Goal: Find contact information: Obtain details needed to contact an individual or organization

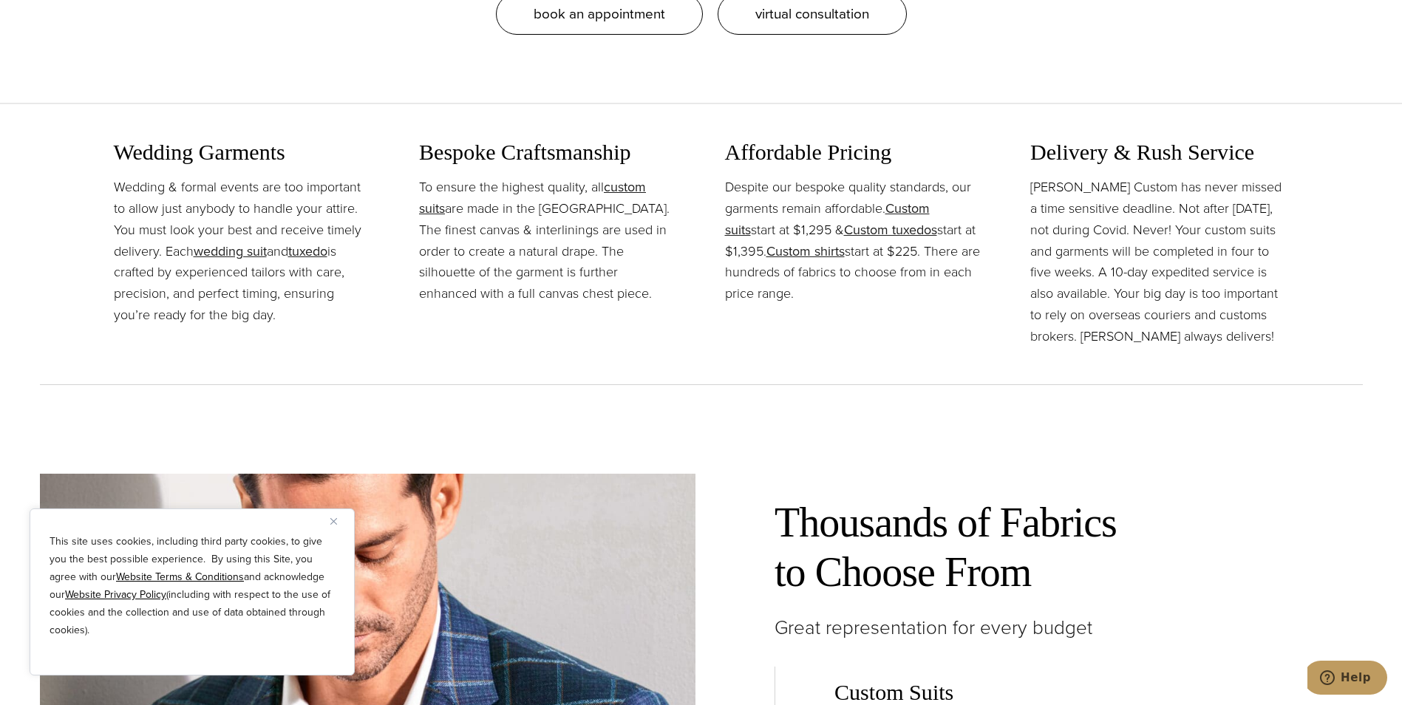
click at [333, 516] on button "Close" at bounding box center [339, 521] width 18 height 18
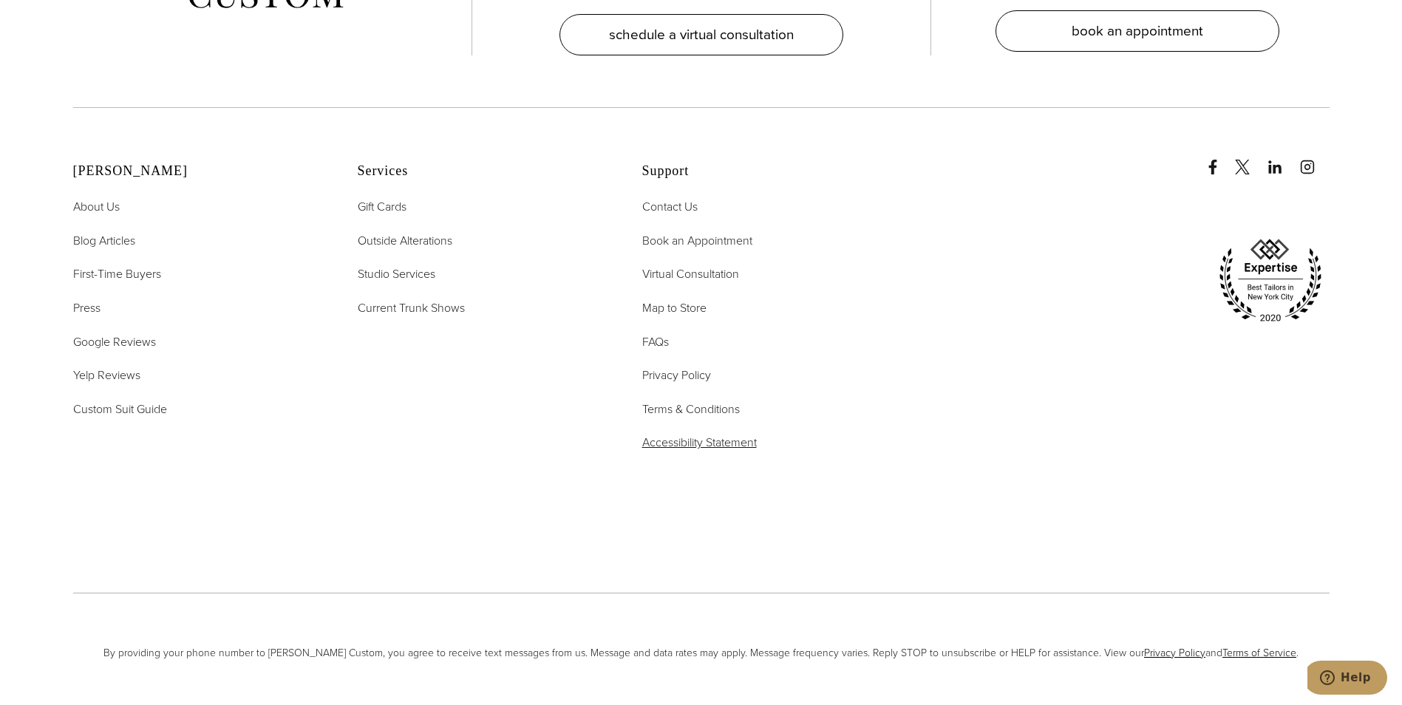
scroll to position [7648, 0]
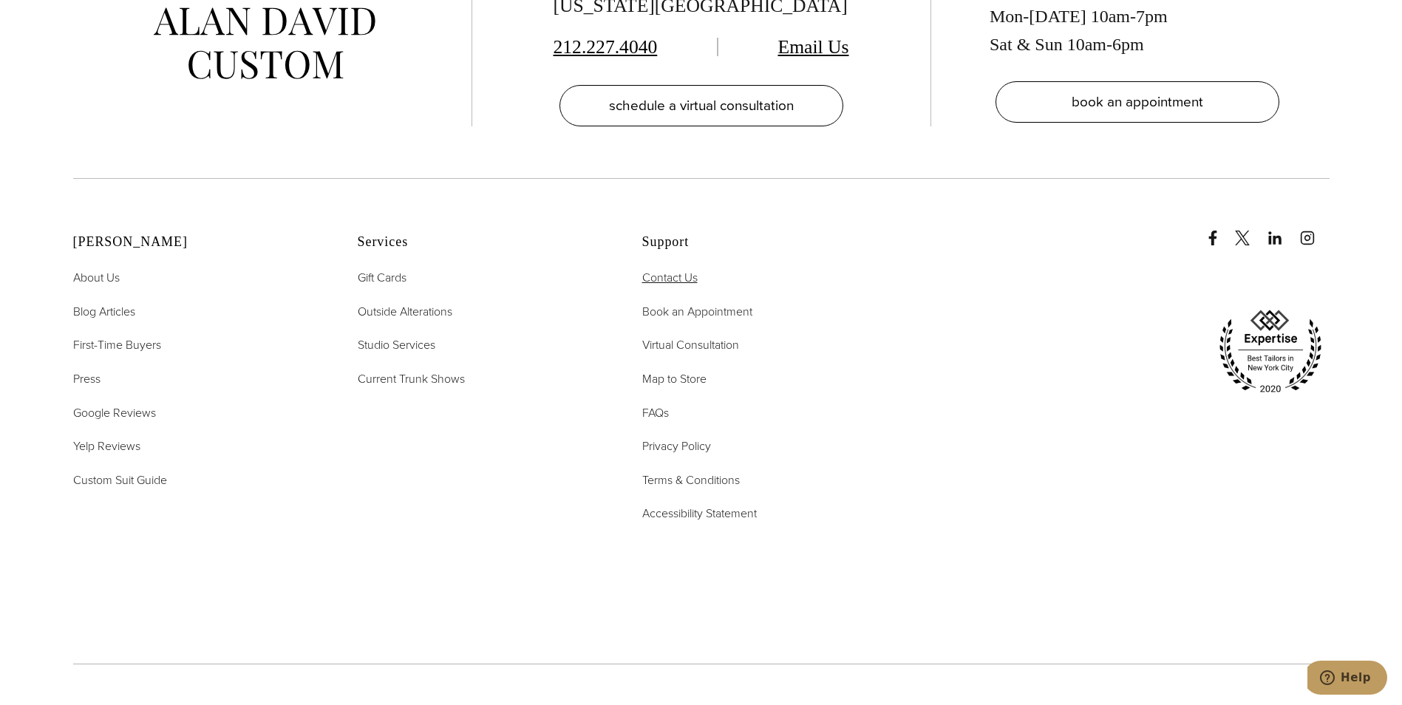
click at [671, 269] on span "Contact Us" at bounding box center [669, 277] width 55 height 17
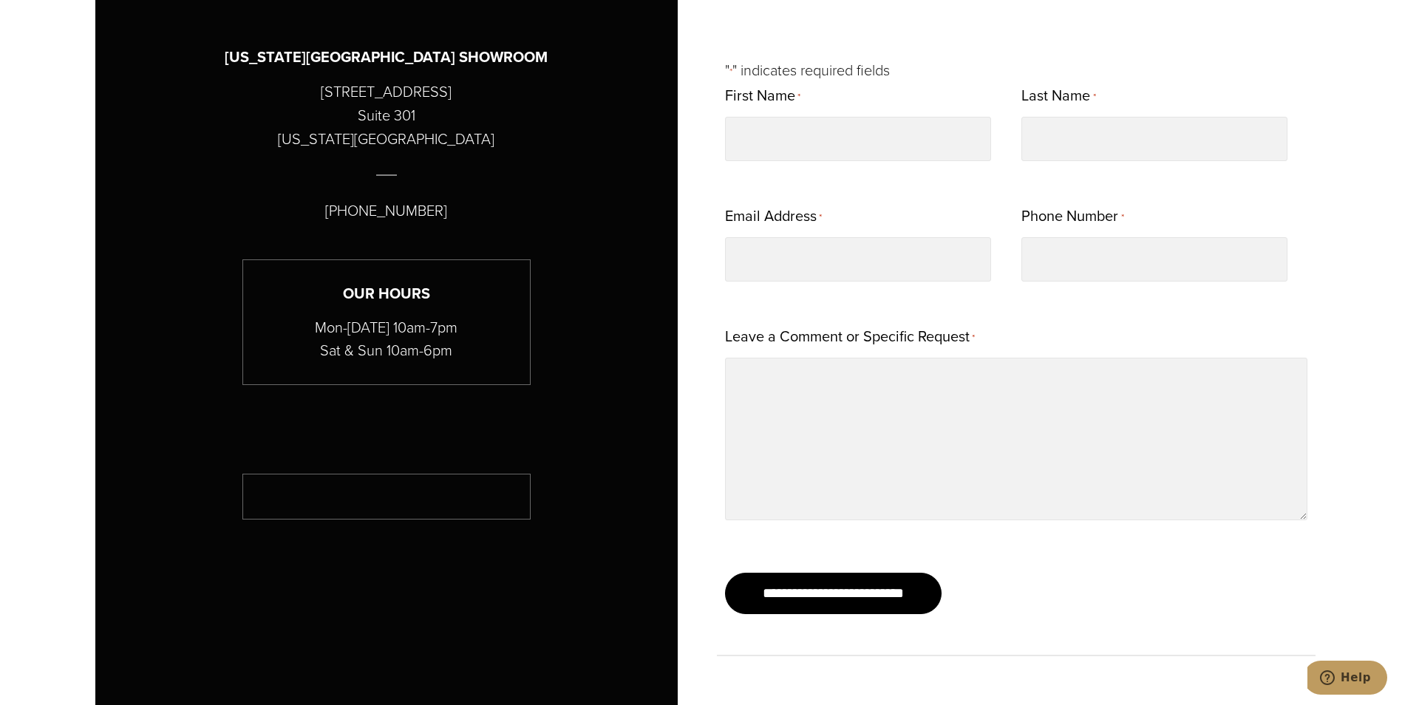
scroll to position [887, 0]
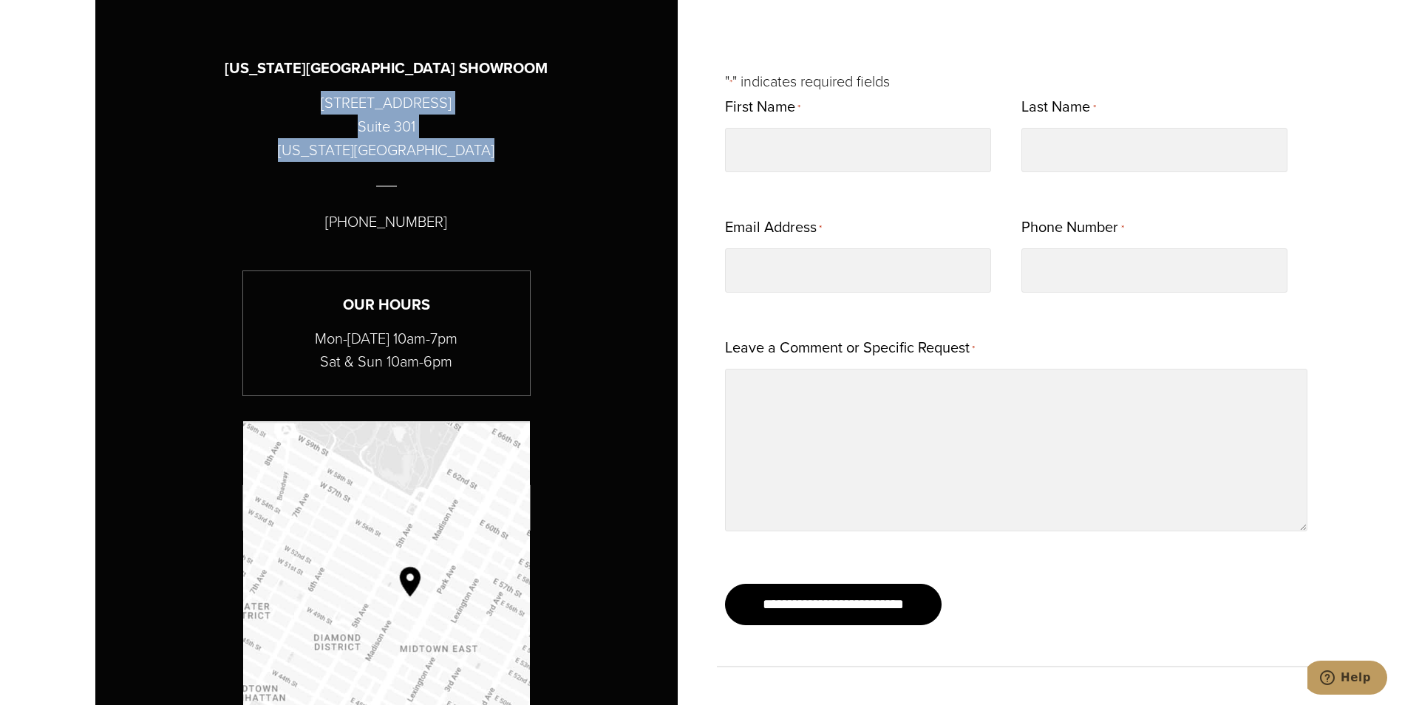
drag, startPoint x: 465, startPoint y: 151, endPoint x: 321, endPoint y: 103, distance: 151.9
click at [321, 103] on div "[US_STATE][GEOGRAPHIC_DATA] SHOWROOM [STREET_ADDRESS][US_STATE] [PHONE_NUMBER] …" at bounding box center [386, 417] width 582 height 847
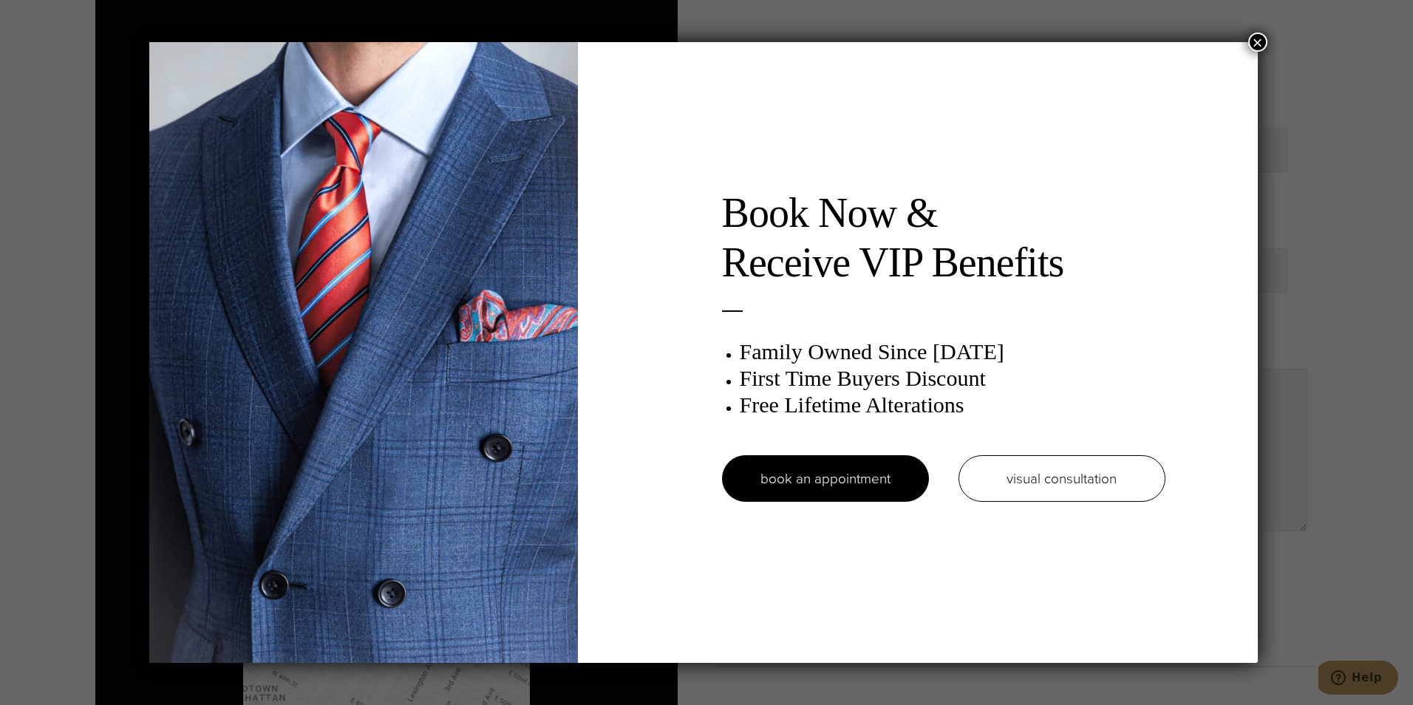
click at [1266, 44] on button "×" at bounding box center [1257, 42] width 19 height 19
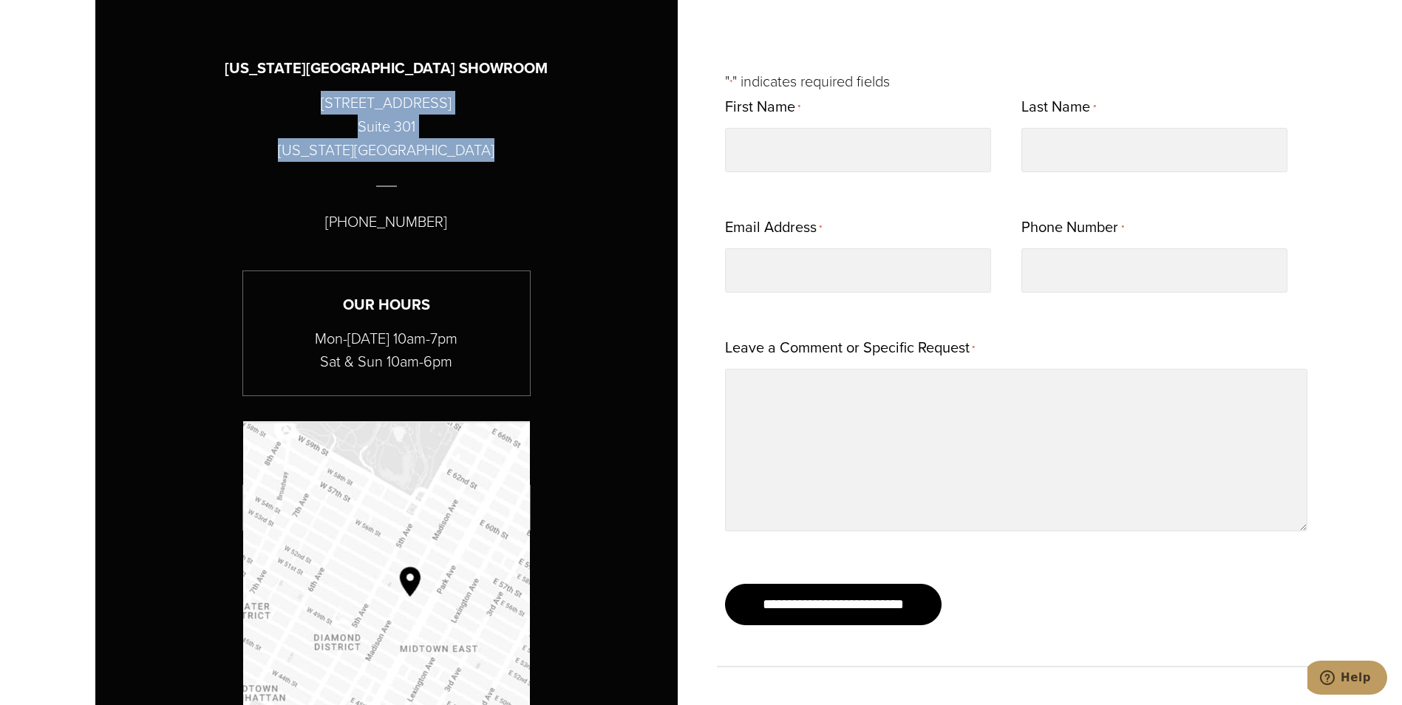
copy div "[STREET_ADDRESS][US_STATE]"
click at [154, 98] on div "[US_STATE][GEOGRAPHIC_DATA] SHOWROOM [STREET_ADDRESS][US_STATE] [PHONE_NUMBER] …" at bounding box center [386, 417] width 582 height 847
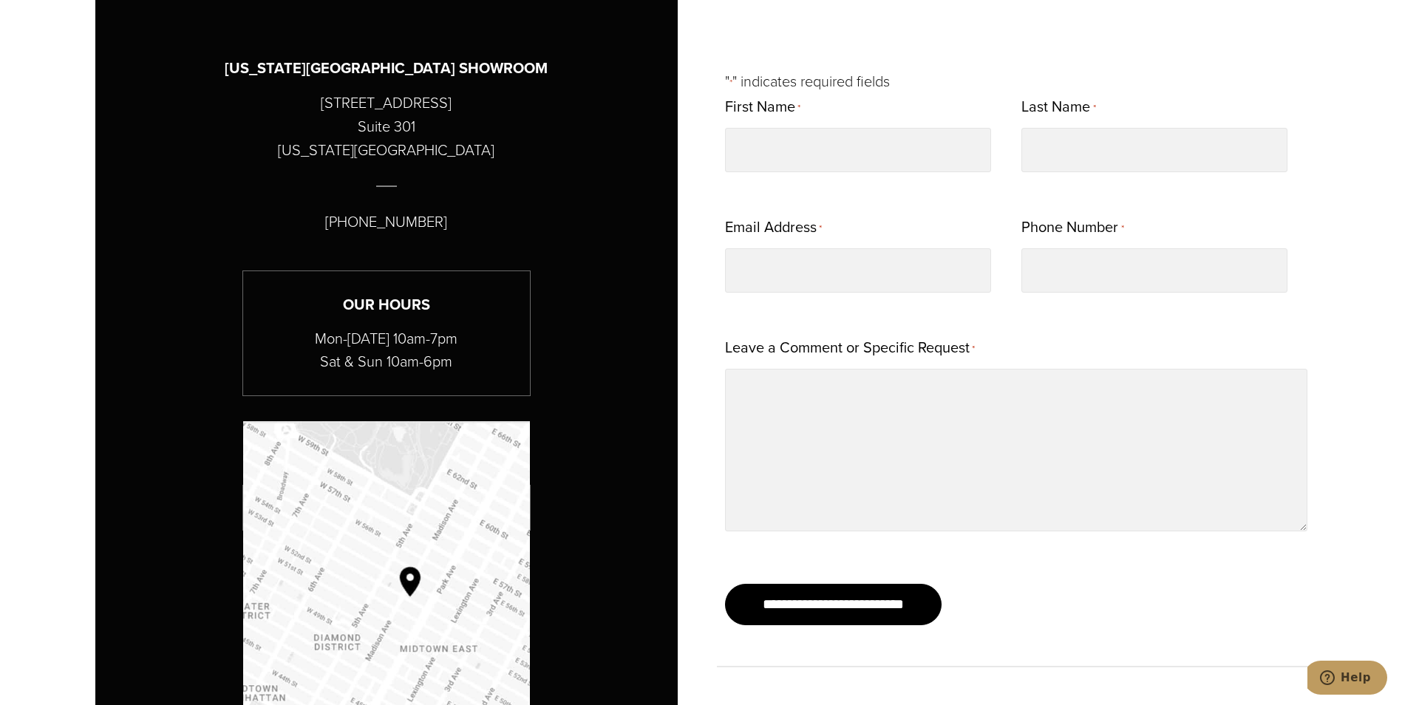
scroll to position [0, 0]
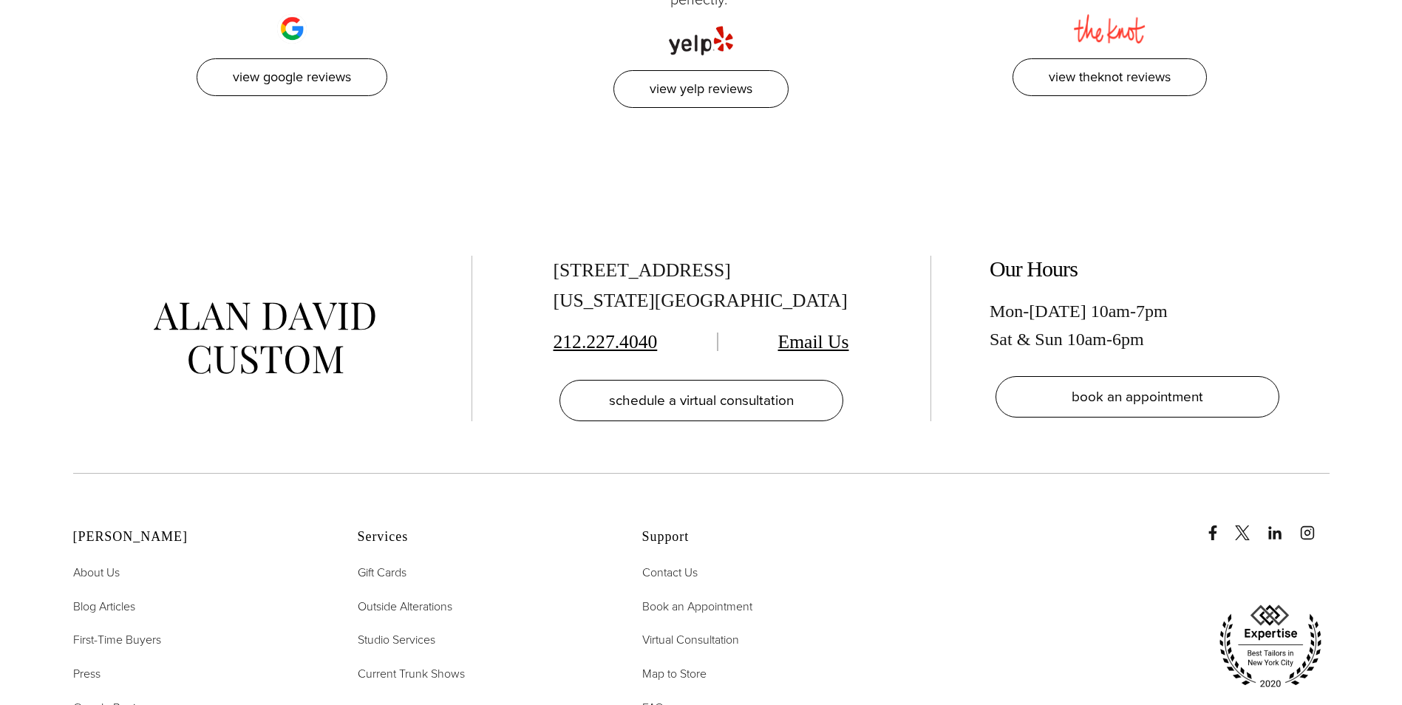
scroll to position [7352, 0]
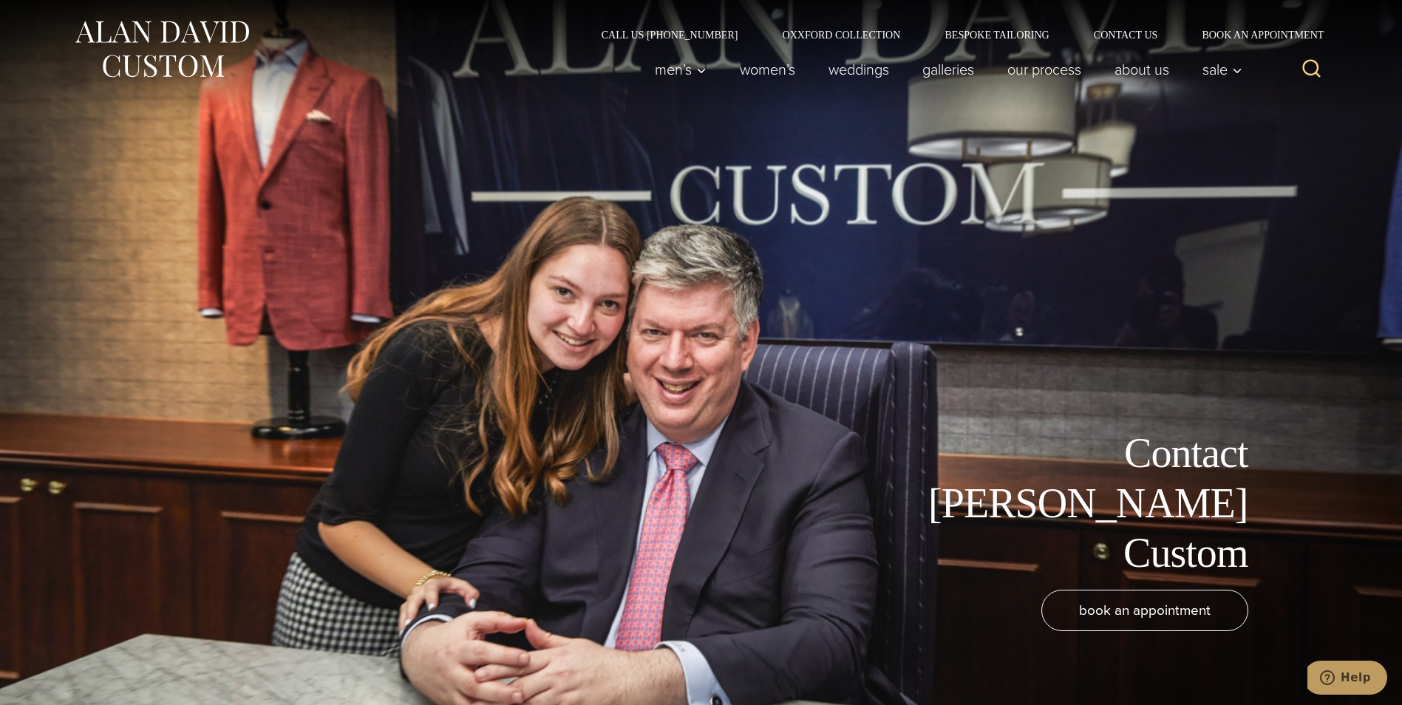
click at [183, 33] on img at bounding box center [161, 49] width 177 height 66
